Goal: Information Seeking & Learning: Learn about a topic

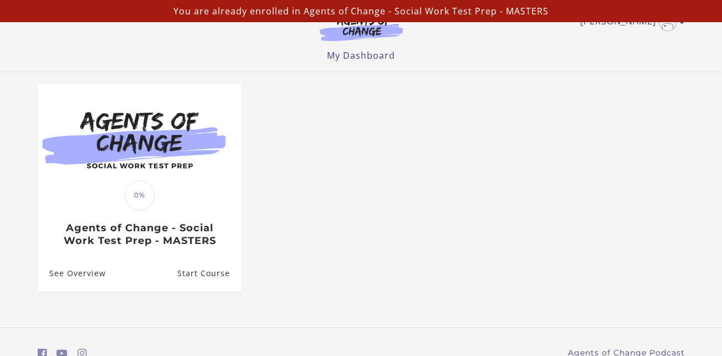
scroll to position [88, 0]
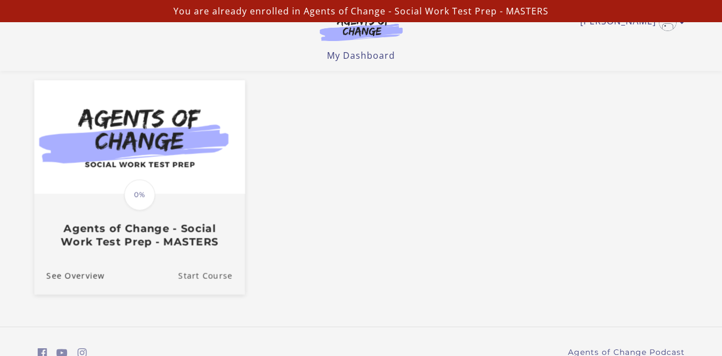
click at [215, 265] on link "Start Course" at bounding box center [211, 275] width 66 height 37
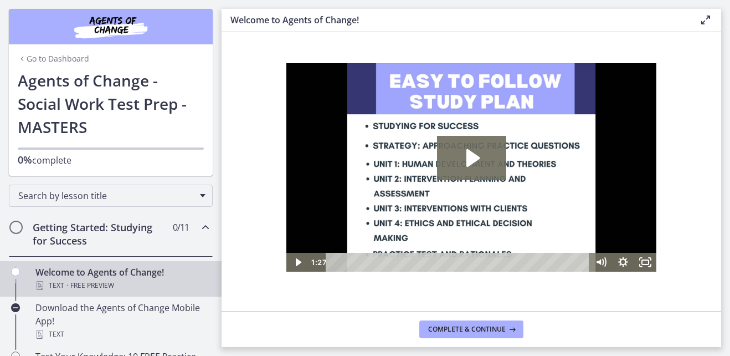
scroll to position [46, 0]
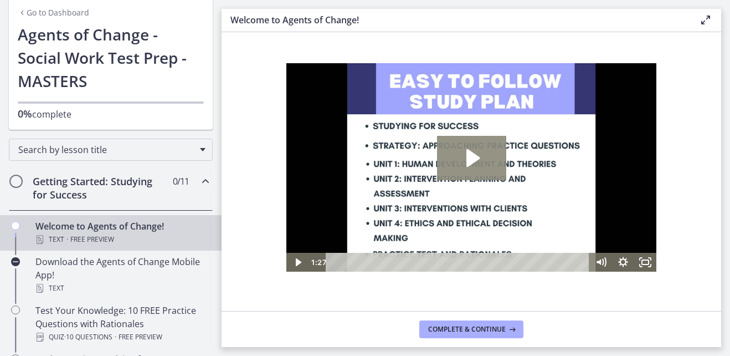
click at [465, 161] on icon "Play Video: c1o6hcmjueu5qasqsu00.mp4" at bounding box center [471, 158] width 69 height 44
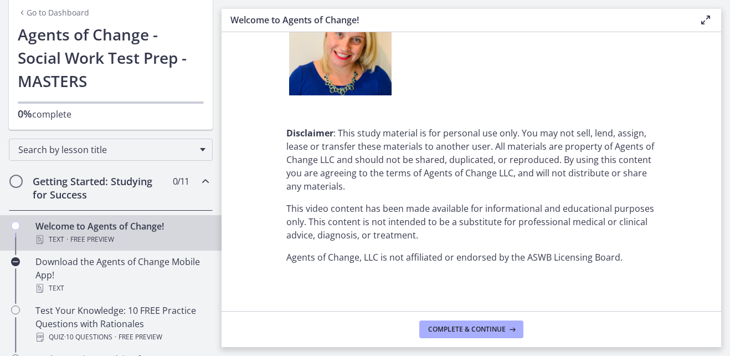
scroll to position [1456, 0]
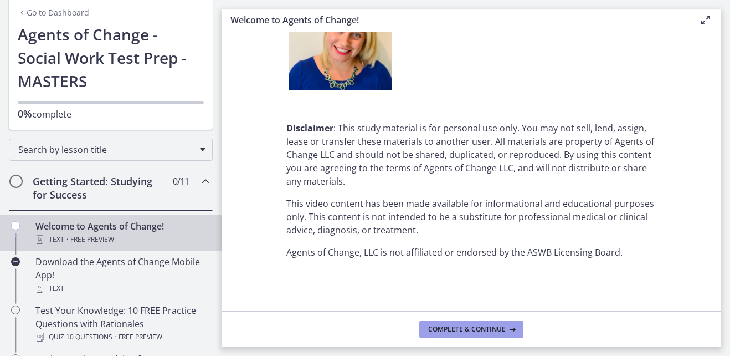
click at [480, 326] on span "Complete & continue" at bounding box center [467, 329] width 78 height 9
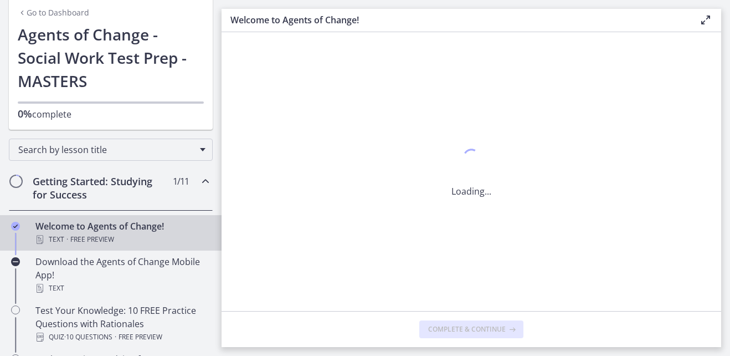
scroll to position [0, 0]
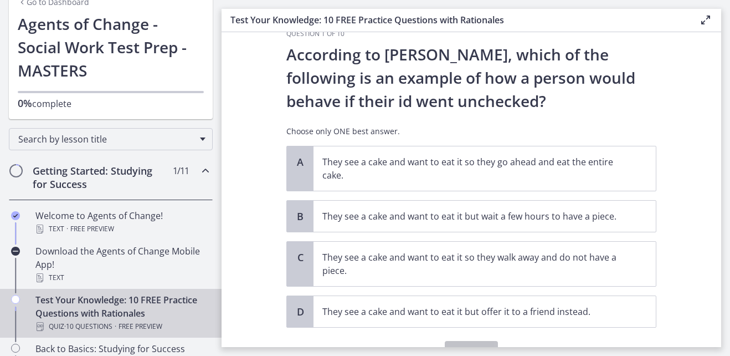
scroll to position [27, 0]
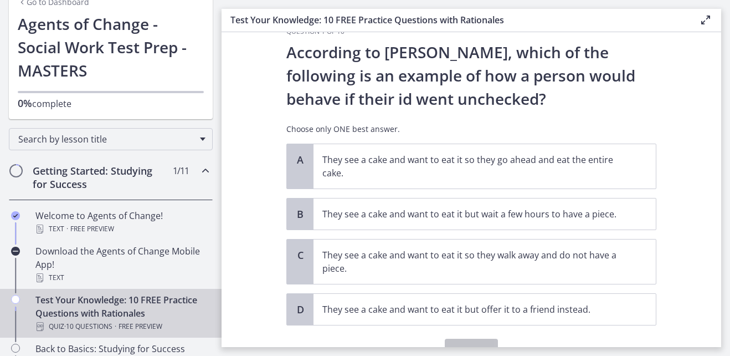
click at [634, 138] on div "According to Freud, which of the following is an example of how a person would …" at bounding box center [471, 91] width 370 height 103
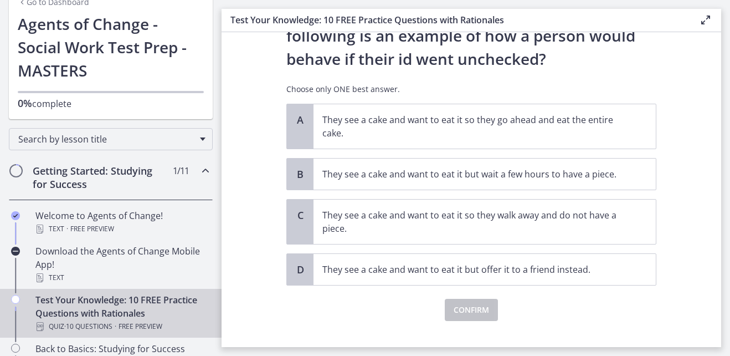
scroll to position [73, 0]
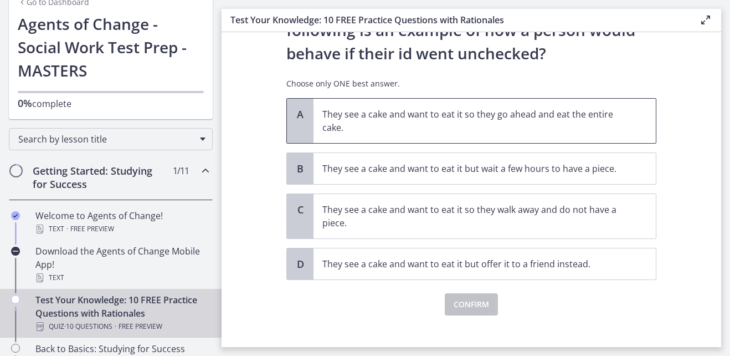
click at [623, 117] on span "They see a cake and want to eat it so they go ahead and eat the entire cake." at bounding box center [485, 121] width 342 height 44
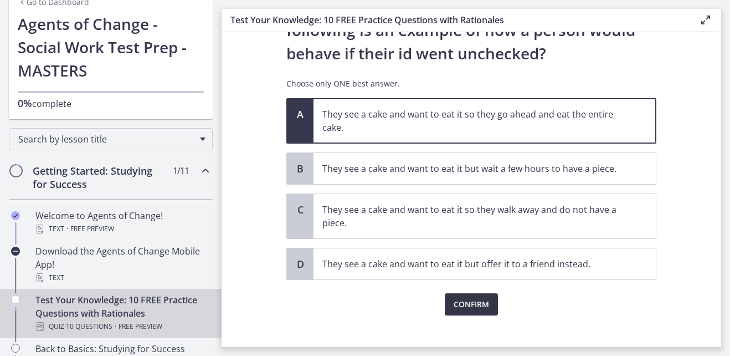
click at [492, 300] on button "Confirm" at bounding box center [471, 304] width 53 height 22
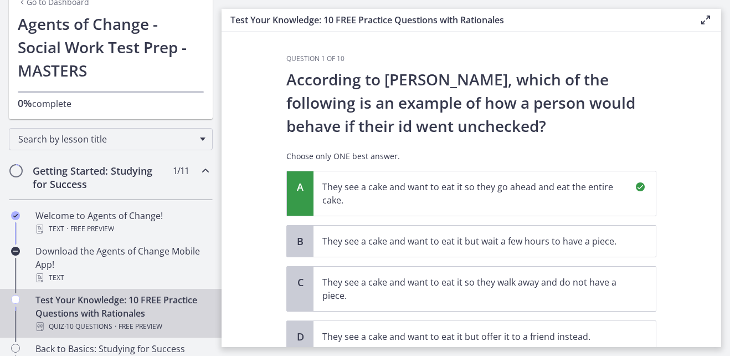
scroll to position [202, 0]
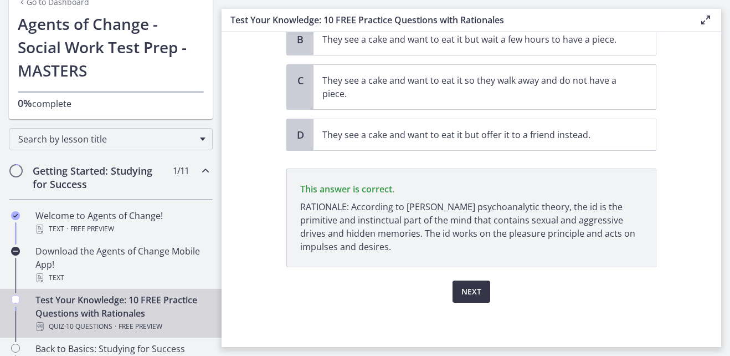
click at [475, 295] on span "Next" at bounding box center [471, 291] width 20 height 13
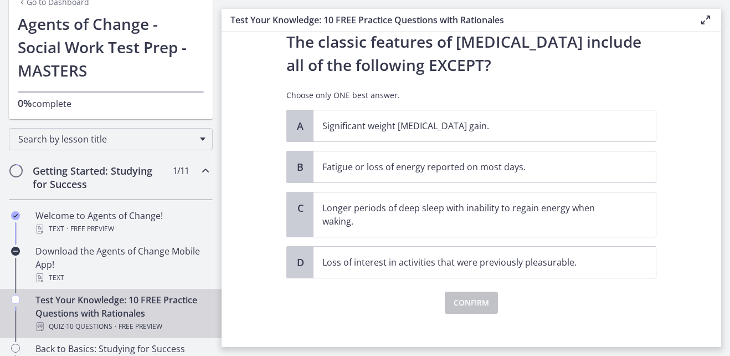
scroll to position [39, 0]
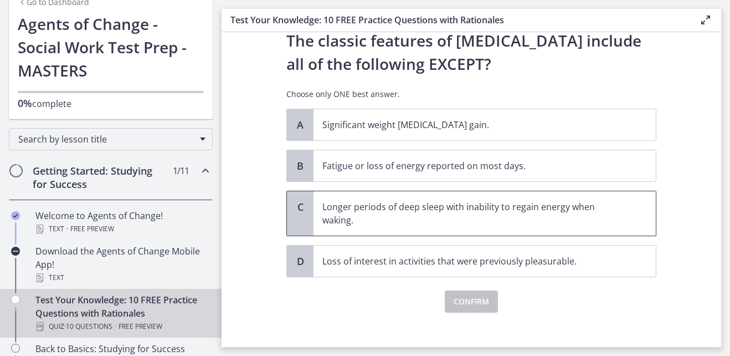
click at [569, 205] on p "Longer periods of deep sleep with inability to regain energy when waking." at bounding box center [473, 213] width 302 height 27
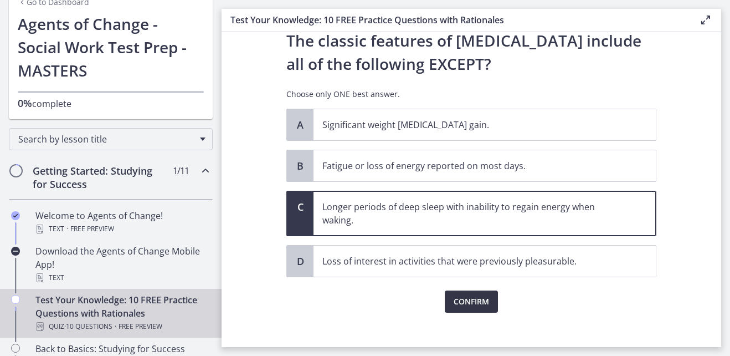
click at [480, 300] on span "Confirm" at bounding box center [471, 301] width 35 height 13
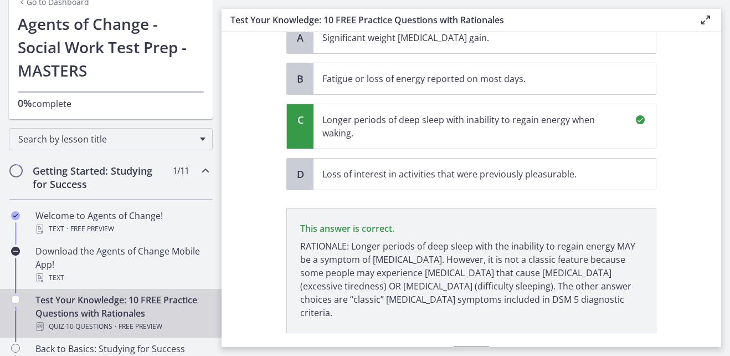
scroll to position [178, 0]
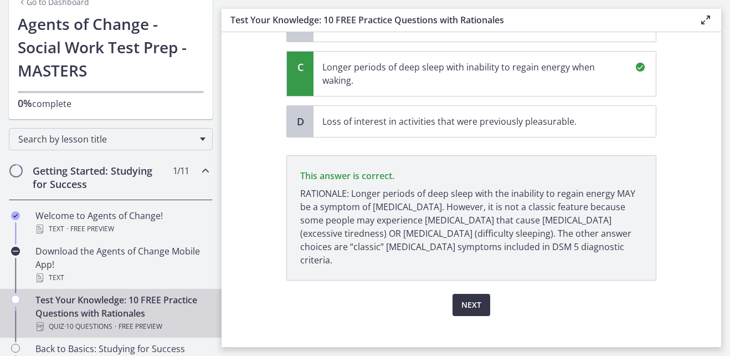
click at [475, 298] on span "Next" at bounding box center [471, 304] width 20 height 13
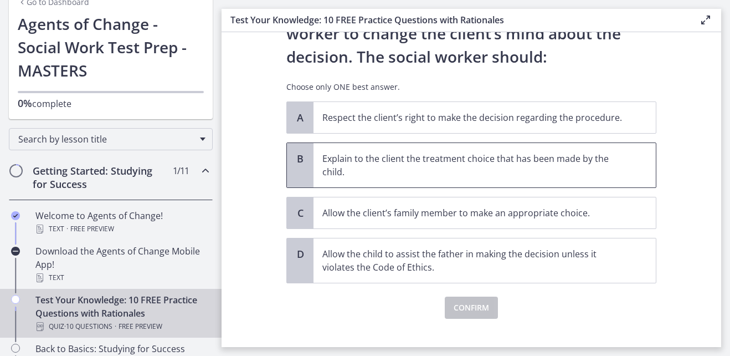
scroll to position [165, 0]
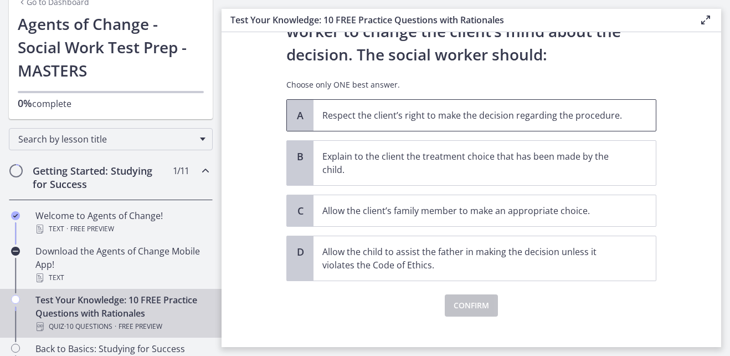
click at [612, 101] on span "Respect the client’s right to make the decision regarding the procedure." at bounding box center [485, 115] width 342 height 31
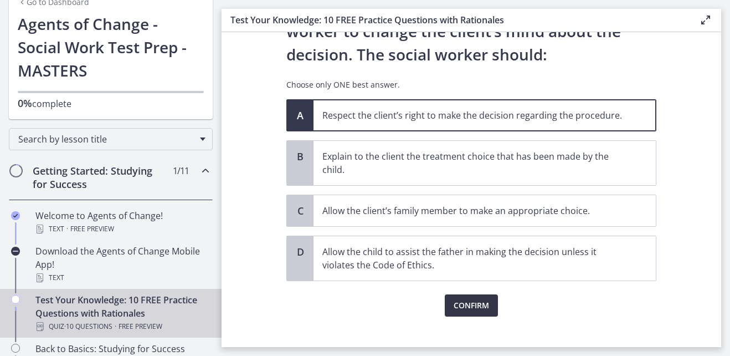
click at [472, 304] on span "Confirm" at bounding box center [471, 305] width 35 height 13
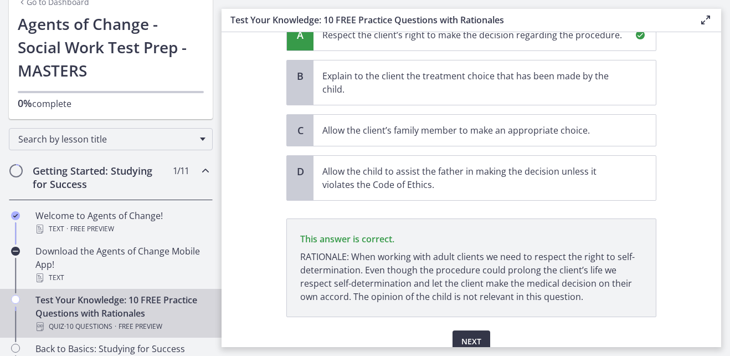
scroll to position [295, 0]
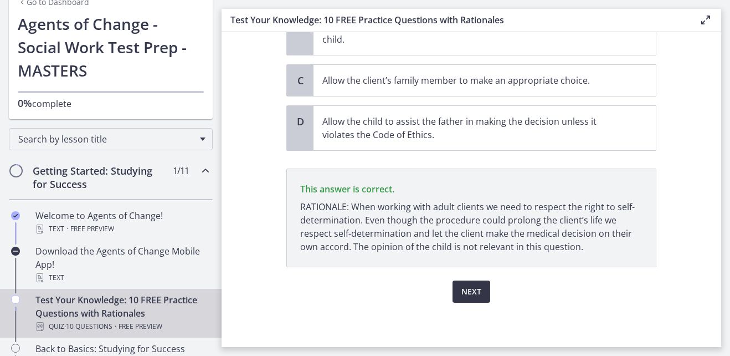
click at [461, 292] on span "Next" at bounding box center [471, 291] width 20 height 13
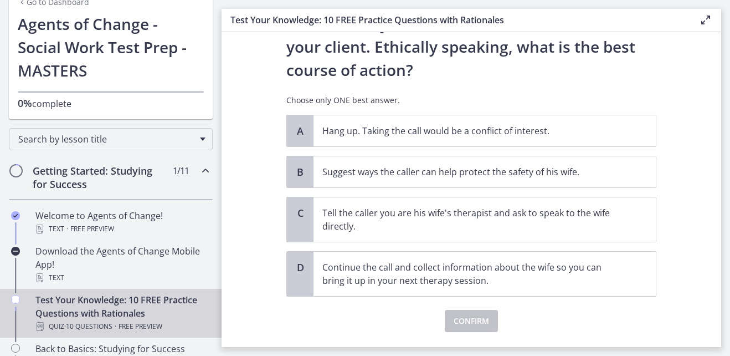
scroll to position [173, 0]
click at [550, 180] on span "Suggest ways the caller can help protect the safety of his wife." at bounding box center [485, 171] width 342 height 31
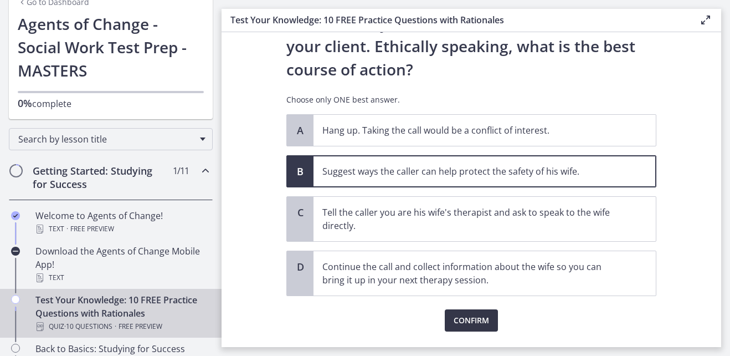
click at [475, 312] on button "Confirm" at bounding box center [471, 320] width 53 height 22
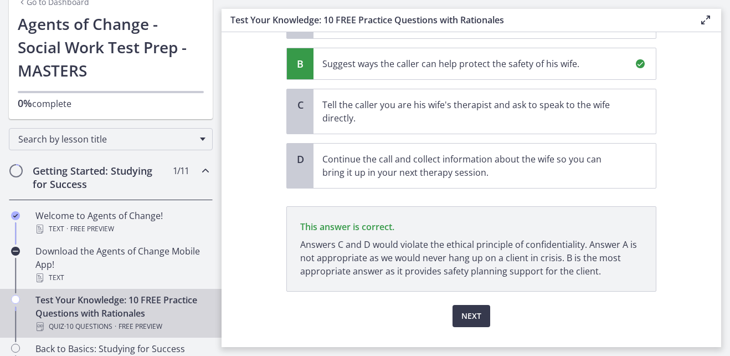
scroll to position [280, 0]
click at [466, 309] on button "Next" at bounding box center [472, 316] width 38 height 22
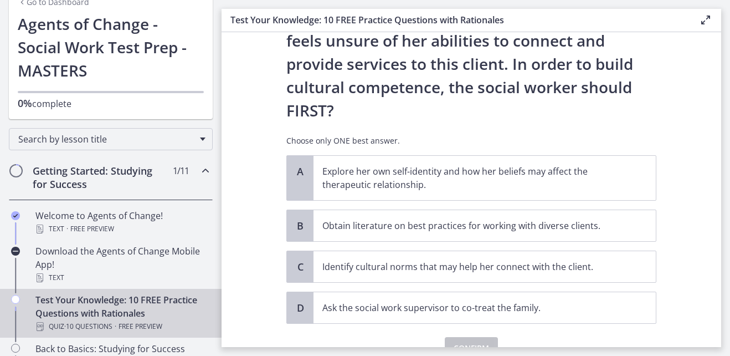
scroll to position [203, 0]
click at [600, 163] on p "Explore her own self-identity and how her beliefs may affect the therapeutic re…" at bounding box center [473, 176] width 302 height 27
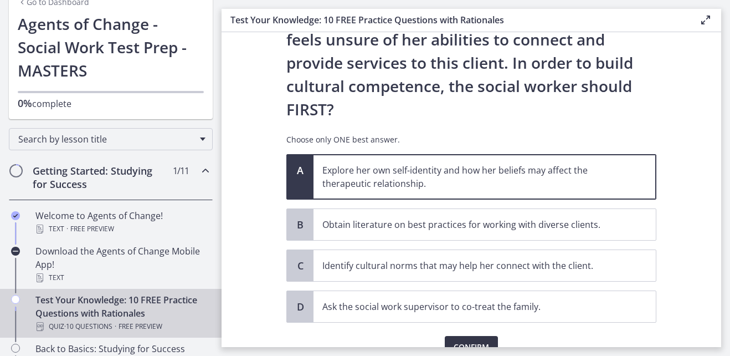
click at [482, 340] on span "Confirm" at bounding box center [471, 346] width 35 height 13
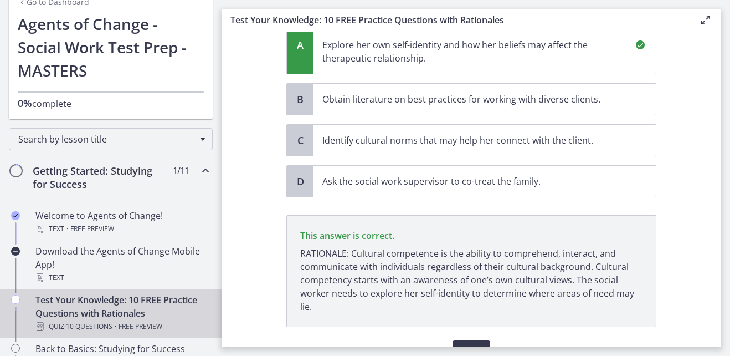
scroll to position [330, 0]
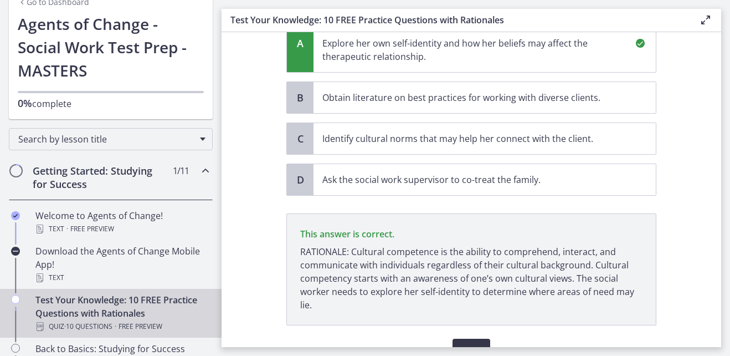
click at [473, 343] on span "Next" at bounding box center [471, 349] width 20 height 13
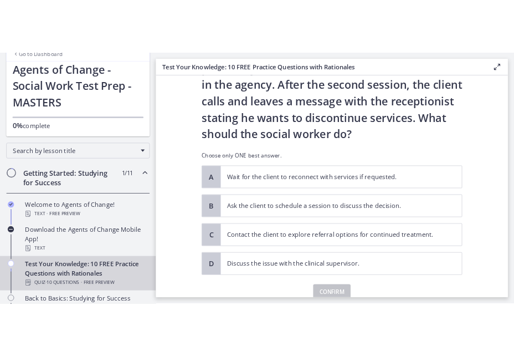
scroll to position [83, 0]
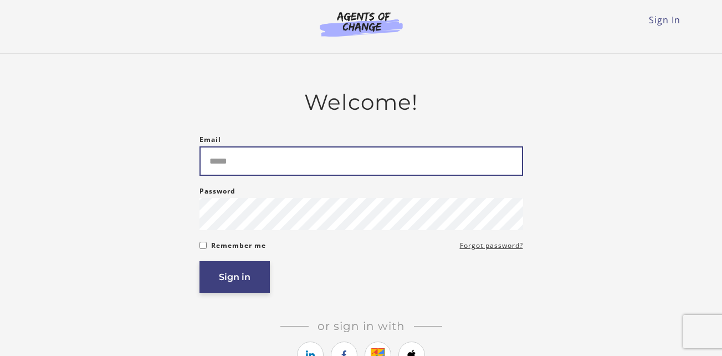
type input "**********"
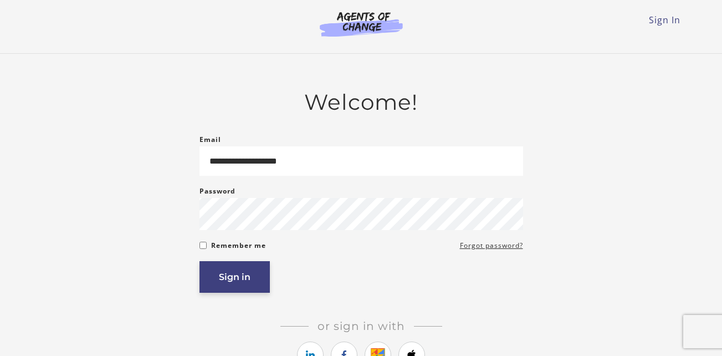
click at [250, 275] on button "Sign in" at bounding box center [234, 277] width 70 height 32
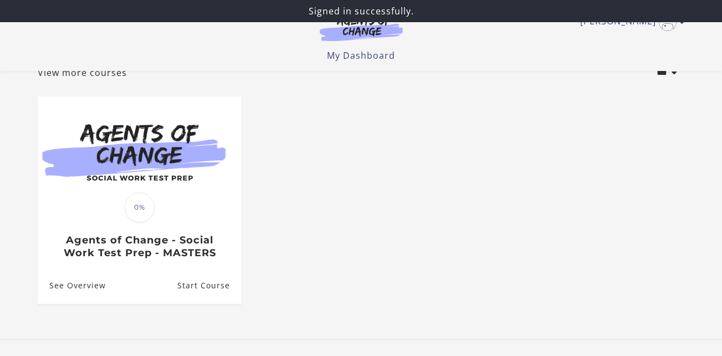
scroll to position [142, 0]
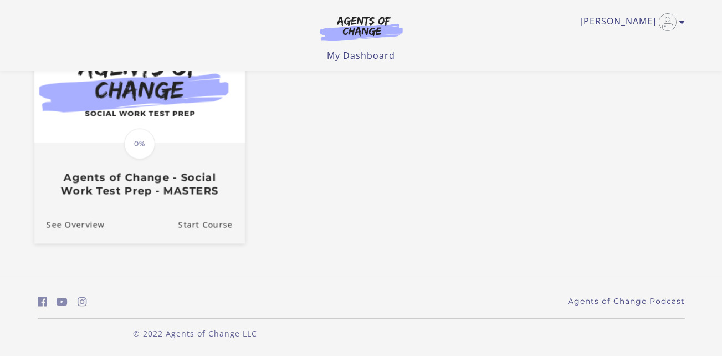
click at [186, 195] on h3 "Agents of Change - Social Work Test Prep - MASTERS" at bounding box center [139, 183] width 186 height 25
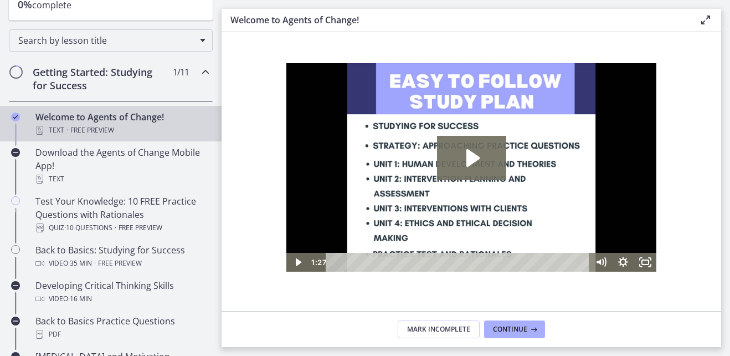
scroll to position [156, 0]
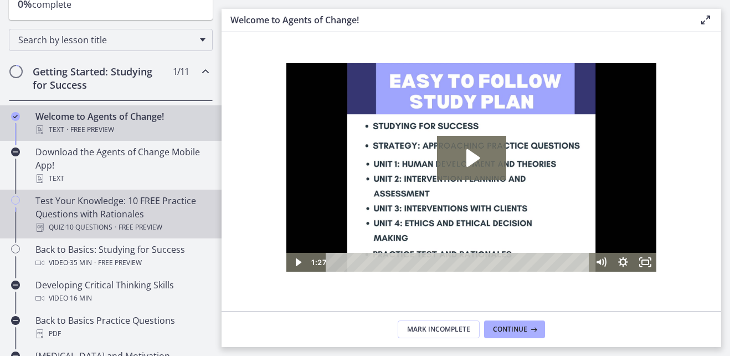
click at [156, 220] on span "Free preview" at bounding box center [141, 226] width 44 height 13
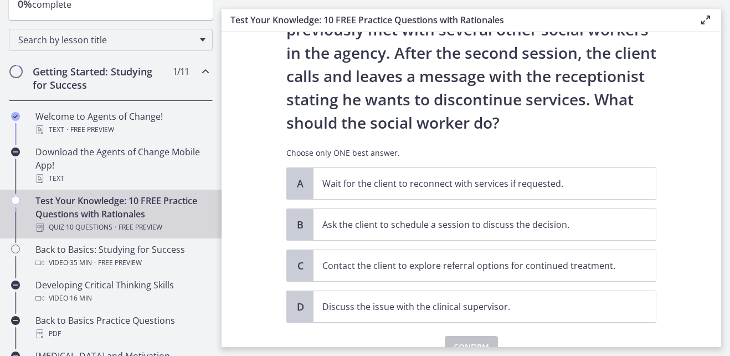
scroll to position [97, 0]
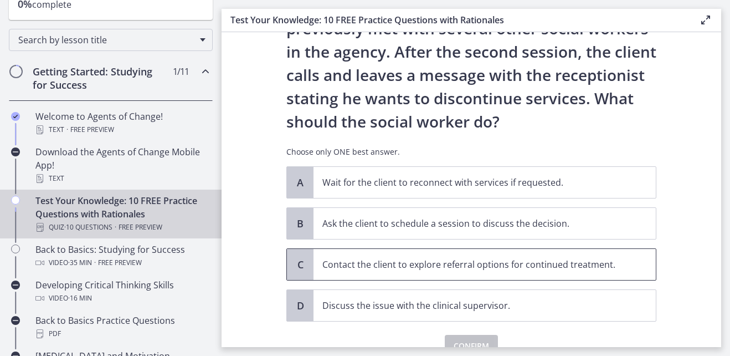
click at [602, 269] on p "Contact the client to explore referral options for continued treatment." at bounding box center [473, 264] width 302 height 13
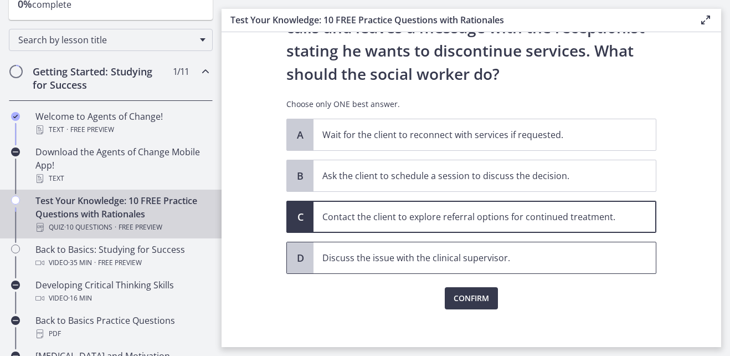
scroll to position [146, 0]
click at [481, 302] on span "Confirm" at bounding box center [471, 297] width 35 height 13
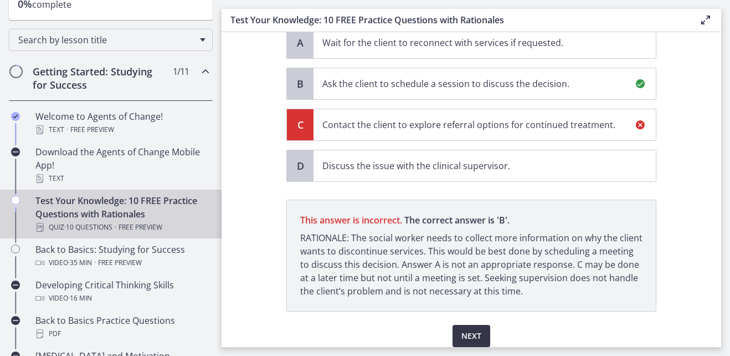
scroll to position [238, 0]
click at [470, 337] on span "Next" at bounding box center [471, 334] width 20 height 13
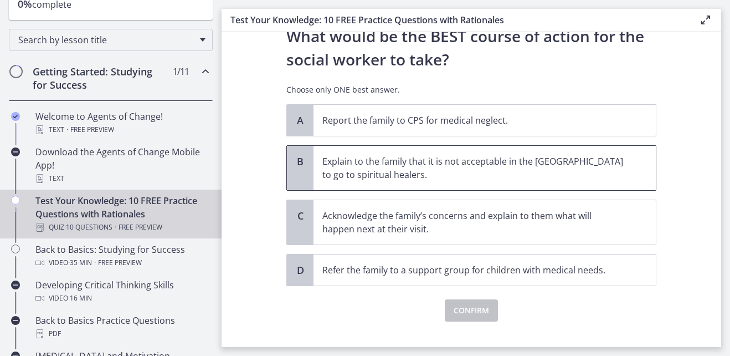
scroll to position [271, 0]
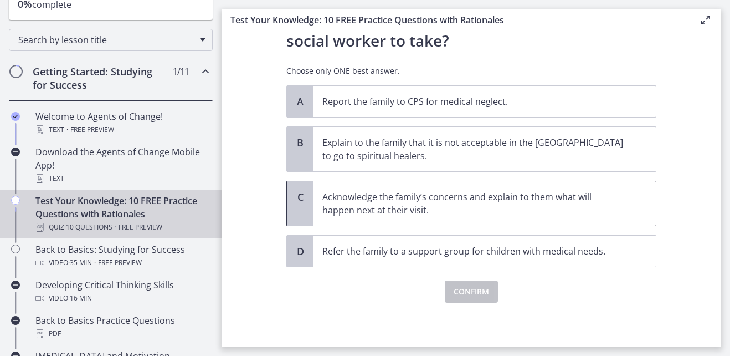
click at [600, 196] on p "Acknowledge the family’s concerns and explain to them what will happen next at …" at bounding box center [473, 203] width 302 height 27
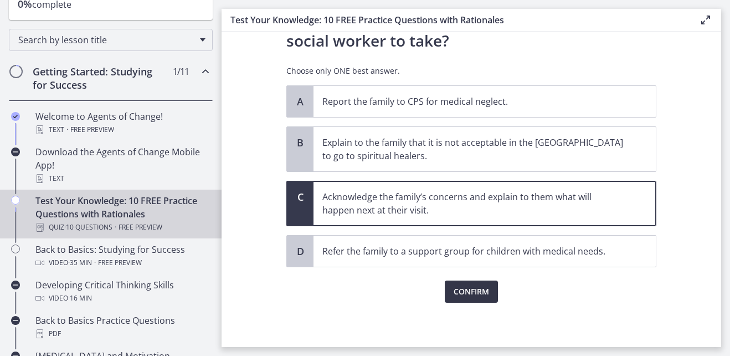
click at [465, 287] on span "Confirm" at bounding box center [471, 291] width 35 height 13
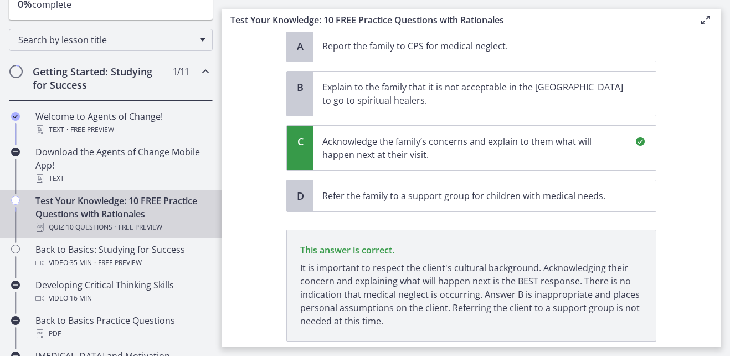
scroll to position [321, 0]
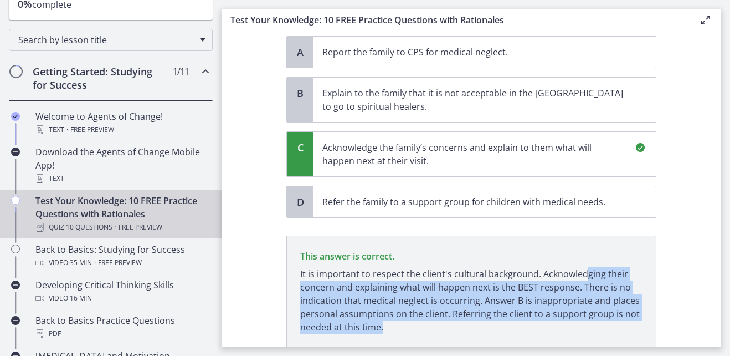
drag, startPoint x: 577, startPoint y: 330, endPoint x: 590, endPoint y: 213, distance: 117.6
click at [590, 213] on div "Question 7 of 10 A family who has just immigrated to [GEOGRAPHIC_DATA] from [GE…" at bounding box center [471, 58] width 370 height 649
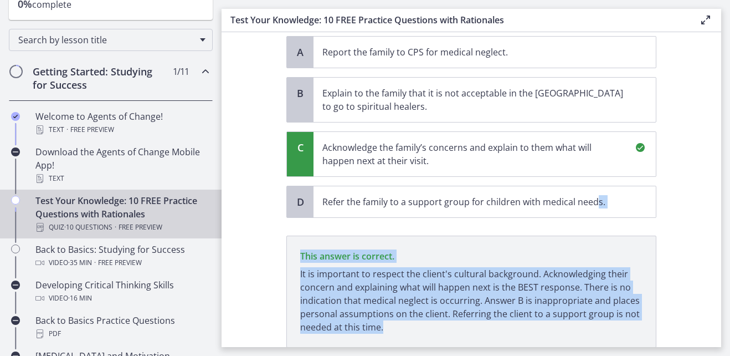
scroll to position [351, 0]
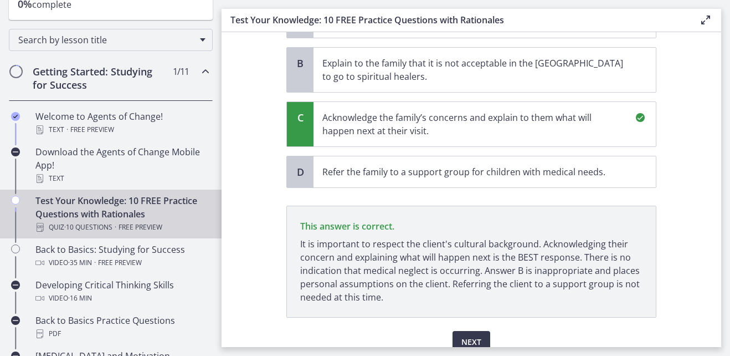
click at [510, 323] on div "Next" at bounding box center [471, 334] width 370 height 35
click at [473, 333] on button "Next" at bounding box center [472, 342] width 38 height 22
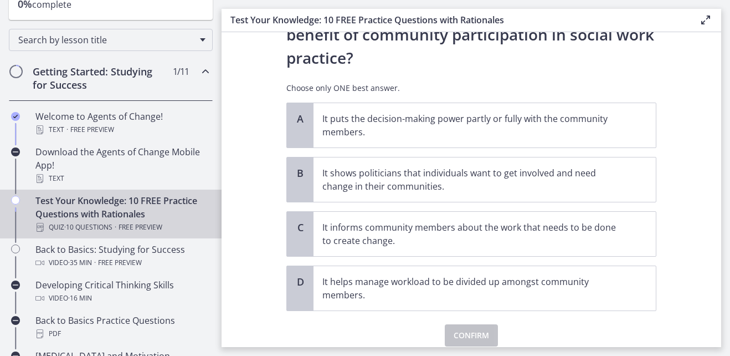
scroll to position [76, 0]
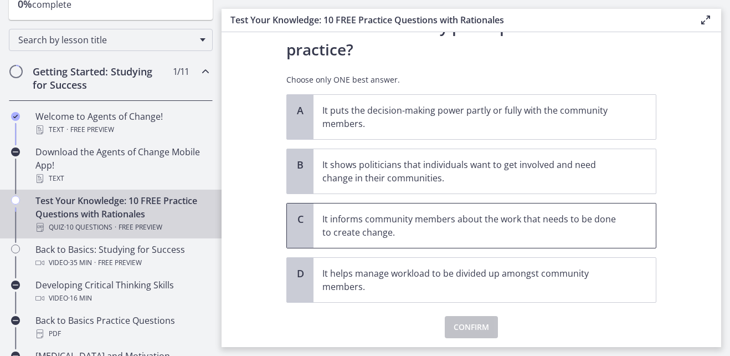
click at [606, 225] on p "It informs community members about the work that needs to be done to create cha…" at bounding box center [473, 225] width 302 height 27
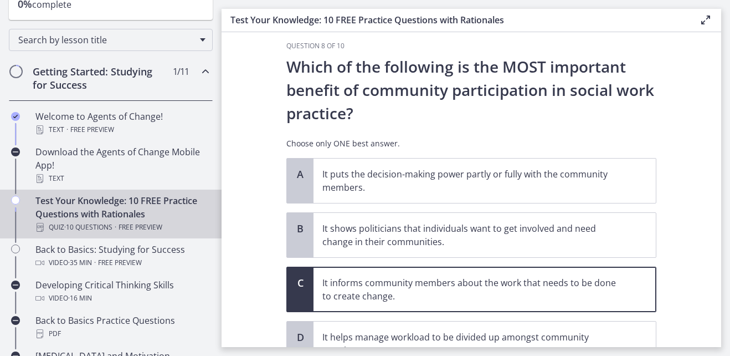
scroll to position [7, 0]
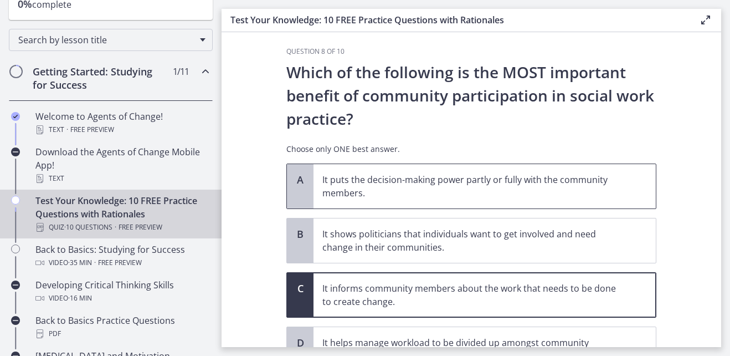
click at [620, 174] on p "It puts the decision-making power partly or fully with the community members." at bounding box center [473, 186] width 302 height 27
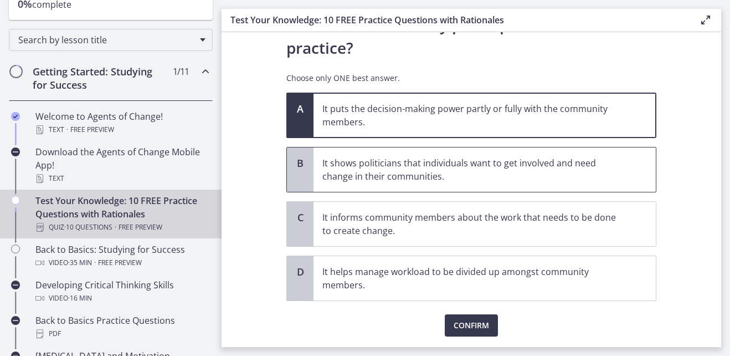
scroll to position [85, 0]
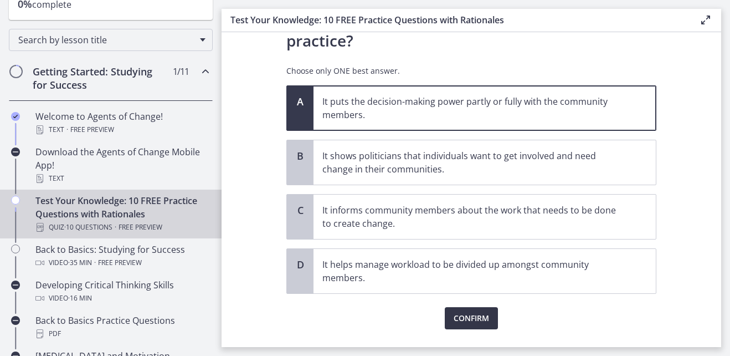
click at [484, 320] on span "Confirm" at bounding box center [471, 317] width 35 height 13
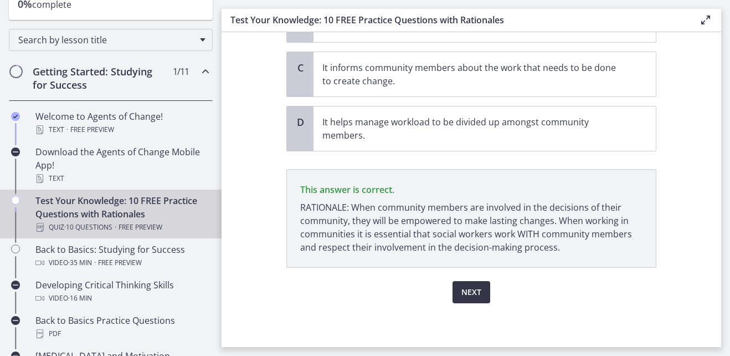
scroll to position [228, 0]
click at [476, 297] on span "Next" at bounding box center [471, 291] width 20 height 13
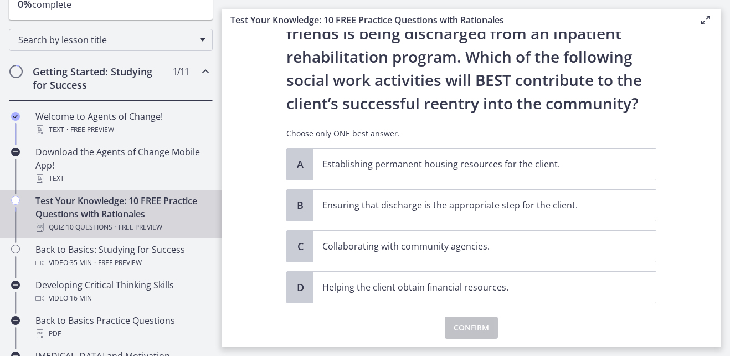
scroll to position [70, 0]
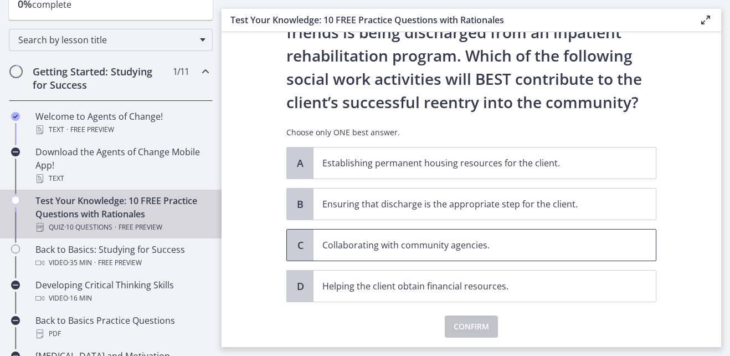
click at [534, 256] on span "Collaborating with community agencies." at bounding box center [485, 244] width 342 height 31
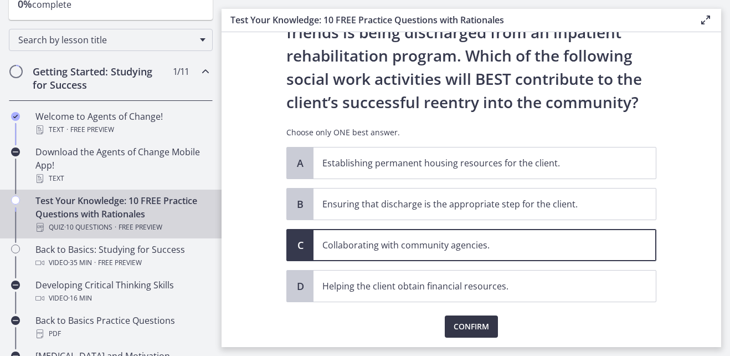
click at [470, 320] on span "Confirm" at bounding box center [471, 326] width 35 height 13
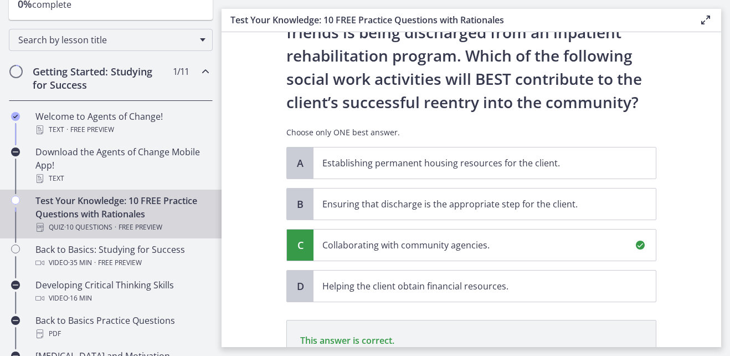
scroll to position [235, 0]
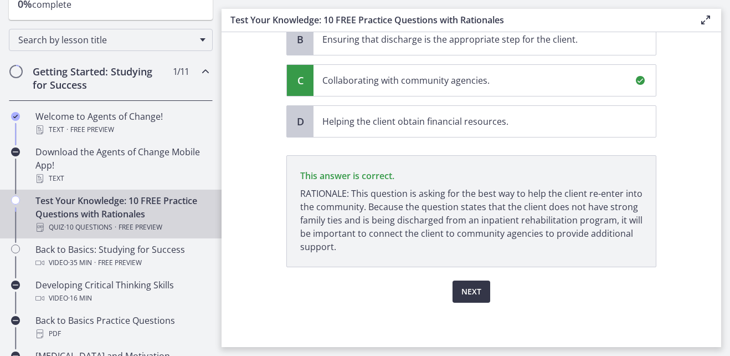
click at [472, 284] on button "Next" at bounding box center [472, 291] width 38 height 22
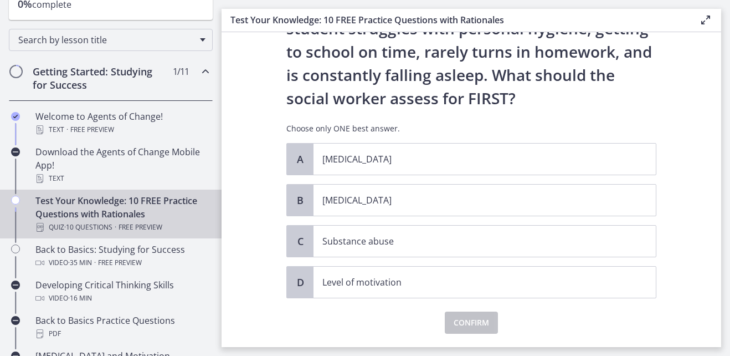
scroll to position [102, 0]
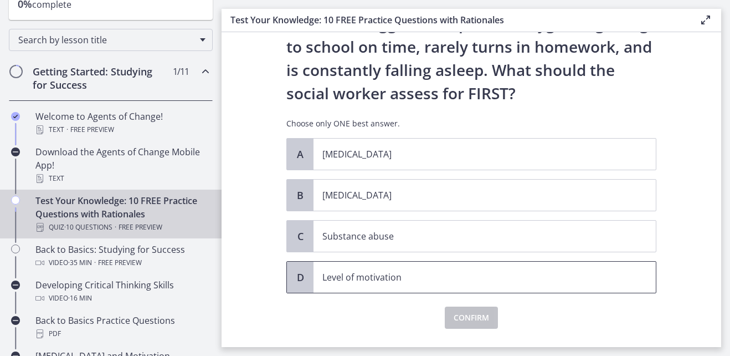
click at [513, 270] on span "Level of motivation" at bounding box center [485, 276] width 342 height 31
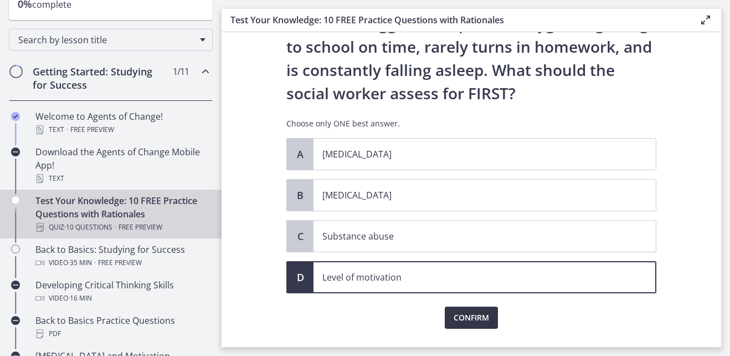
click at [476, 320] on span "Confirm" at bounding box center [471, 317] width 35 height 13
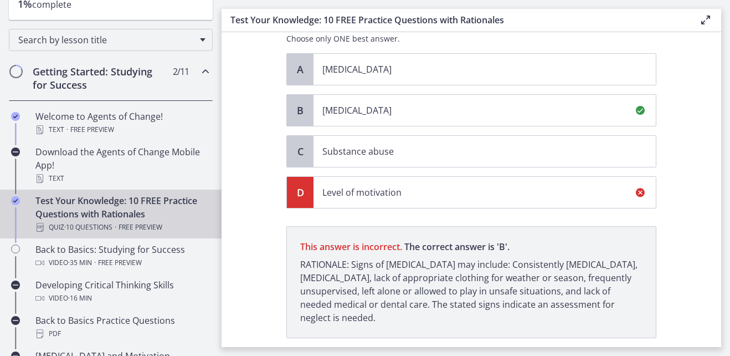
scroll to position [258, 0]
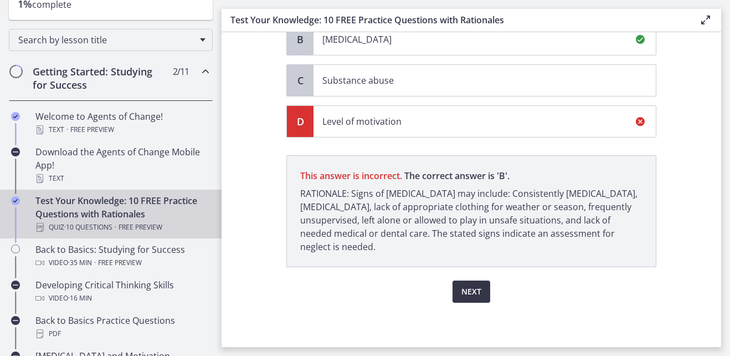
click at [485, 295] on button "Next" at bounding box center [472, 291] width 38 height 22
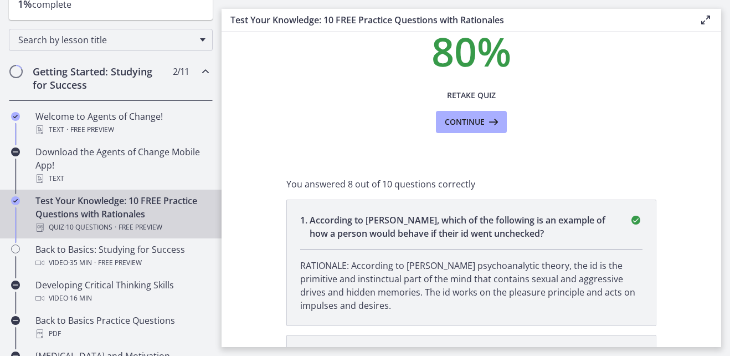
scroll to position [0, 0]
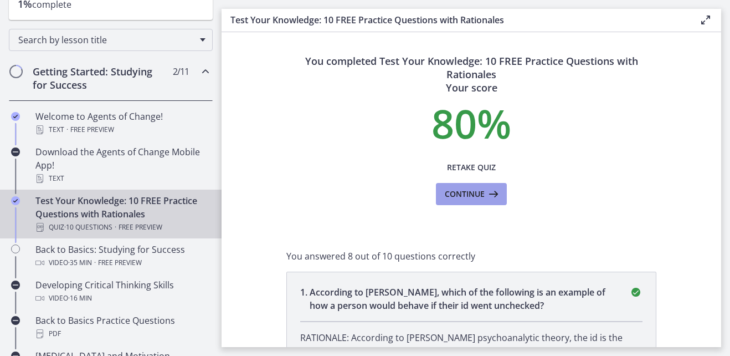
click at [490, 197] on icon at bounding box center [493, 193] width 16 height 13
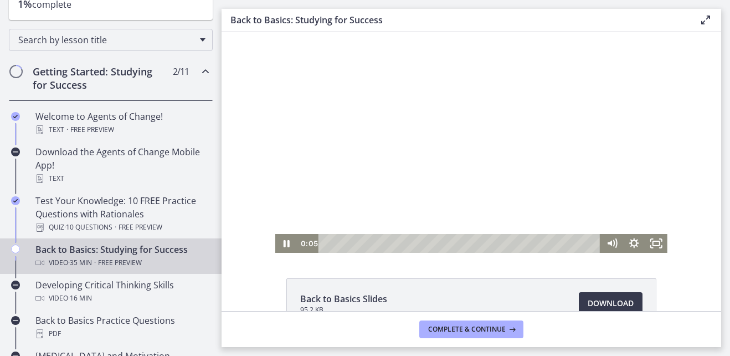
click at [530, 177] on div at bounding box center [471, 142] width 392 height 220
click at [282, 249] on icon "Pause" at bounding box center [286, 243] width 27 height 23
